Goal: Answer question/provide support: Answer question/provide support

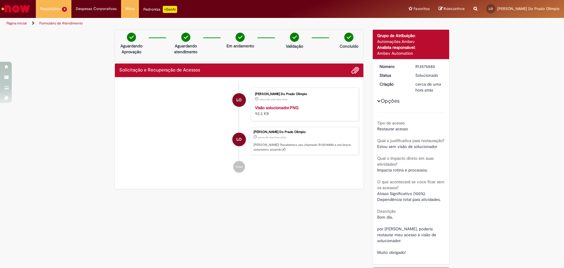
click at [419, 66] on div "R13574880" at bounding box center [428, 66] width 27 height 6
copy div "R13574880"
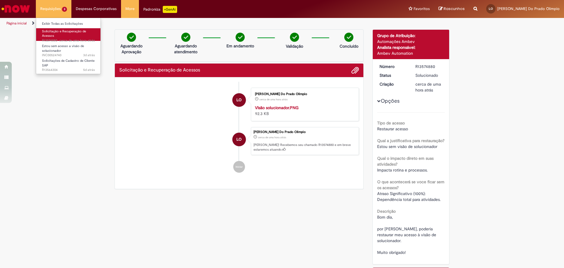
click at [62, 32] on span "Solicitação e Recuperação de Acessos" at bounding box center [64, 33] width 44 height 9
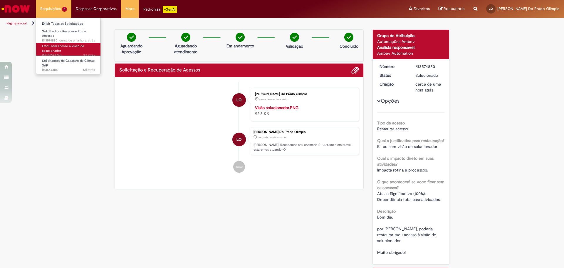
click at [52, 49] on span "Estou sem acesso a visão de solucionador" at bounding box center [63, 48] width 42 height 9
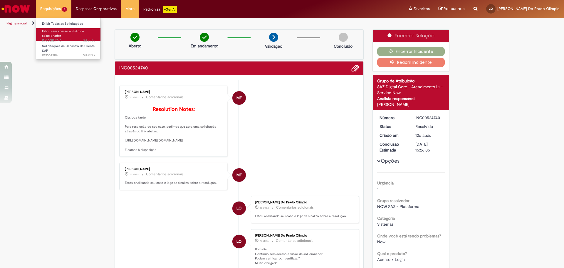
click at [54, 35] on span "Estou sem acesso a visão de solucionador" at bounding box center [63, 33] width 42 height 9
click at [64, 22] on link "Exibir Todas as Solicitações" at bounding box center [68, 24] width 65 height 6
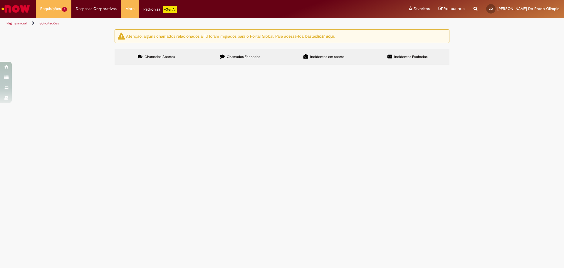
click at [0, 0] on span "Solicitações de Cadastro de Cliente SAP" at bounding box center [0, 0] width 0 height 0
click at [0, 0] on span "R13564304" at bounding box center [0, 0] width 0 height 0
click at [0, 0] on img at bounding box center [0, 0] width 0 height 0
click at [0, 0] on span "R13564304" at bounding box center [0, 0] width 0 height 0
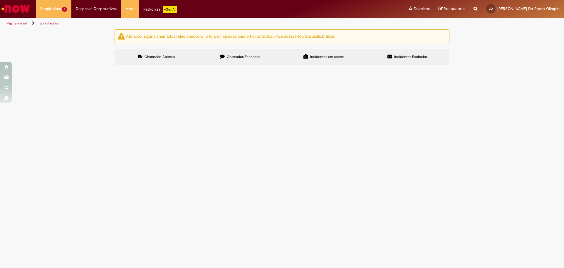
click at [0, 0] on span "R13564304" at bounding box center [0, 0] width 0 height 0
click at [0, 0] on span "Solicitações de Cadastro de Cliente SAP" at bounding box center [0, 0] width 0 height 0
click at [0, 0] on td "Boa tarde! Por gentileza, cadastrar Fornecedor como Cliente também: 312169 SAP …" at bounding box center [0, 0] width 0 height 0
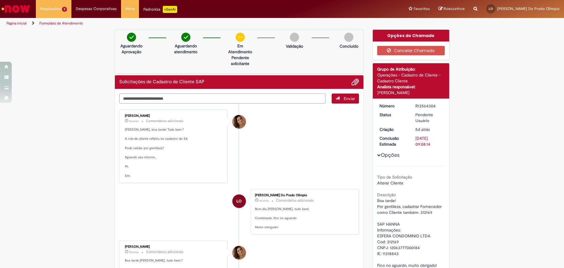
click at [166, 96] on textarea "Digite sua mensagem aqui..." at bounding box center [222, 98] width 206 height 10
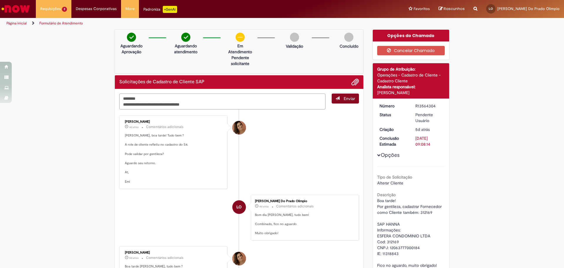
type textarea "**********"
click at [348, 98] on span "Enviar" at bounding box center [349, 98] width 11 height 5
